Goal: Task Accomplishment & Management: Manage account settings

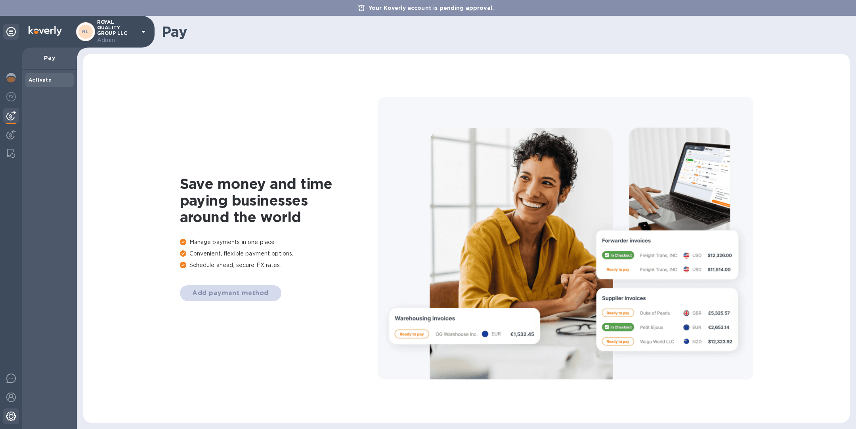
click at [10, 425] on div at bounding box center [11, 416] width 16 height 17
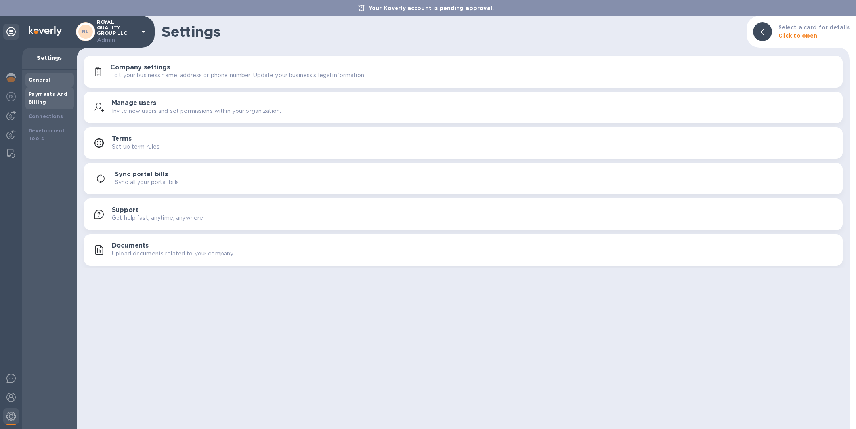
click at [53, 105] on div "Payments And Billing" at bounding box center [50, 98] width 42 height 16
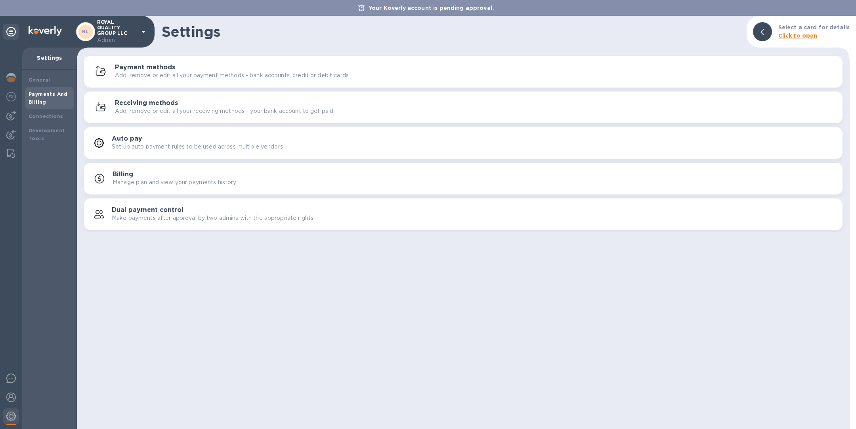
click at [147, 73] on p "Add, remove or edit all your payment methods - bank accounts, credit or debit c…" at bounding box center [232, 75] width 235 height 8
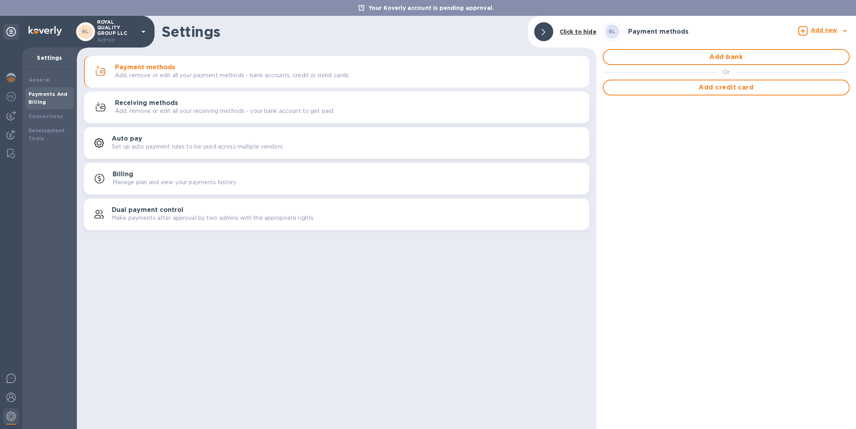
click at [197, 114] on p "Add, remove or edit all your receiving methods - your bank account to get paid." at bounding box center [224, 111] width 219 height 8
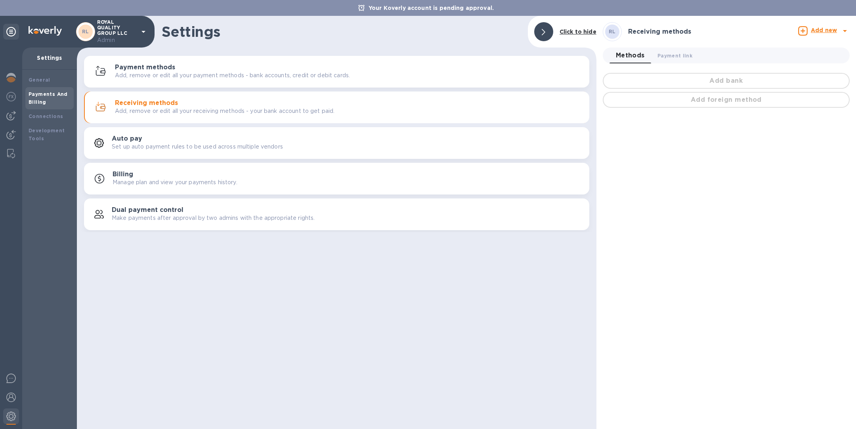
click at [221, 72] on p "Add, remove or edit all your payment methods - bank accounts, credit or debit c…" at bounding box center [232, 75] width 235 height 8
